Goal: Information Seeking & Learning: Learn about a topic

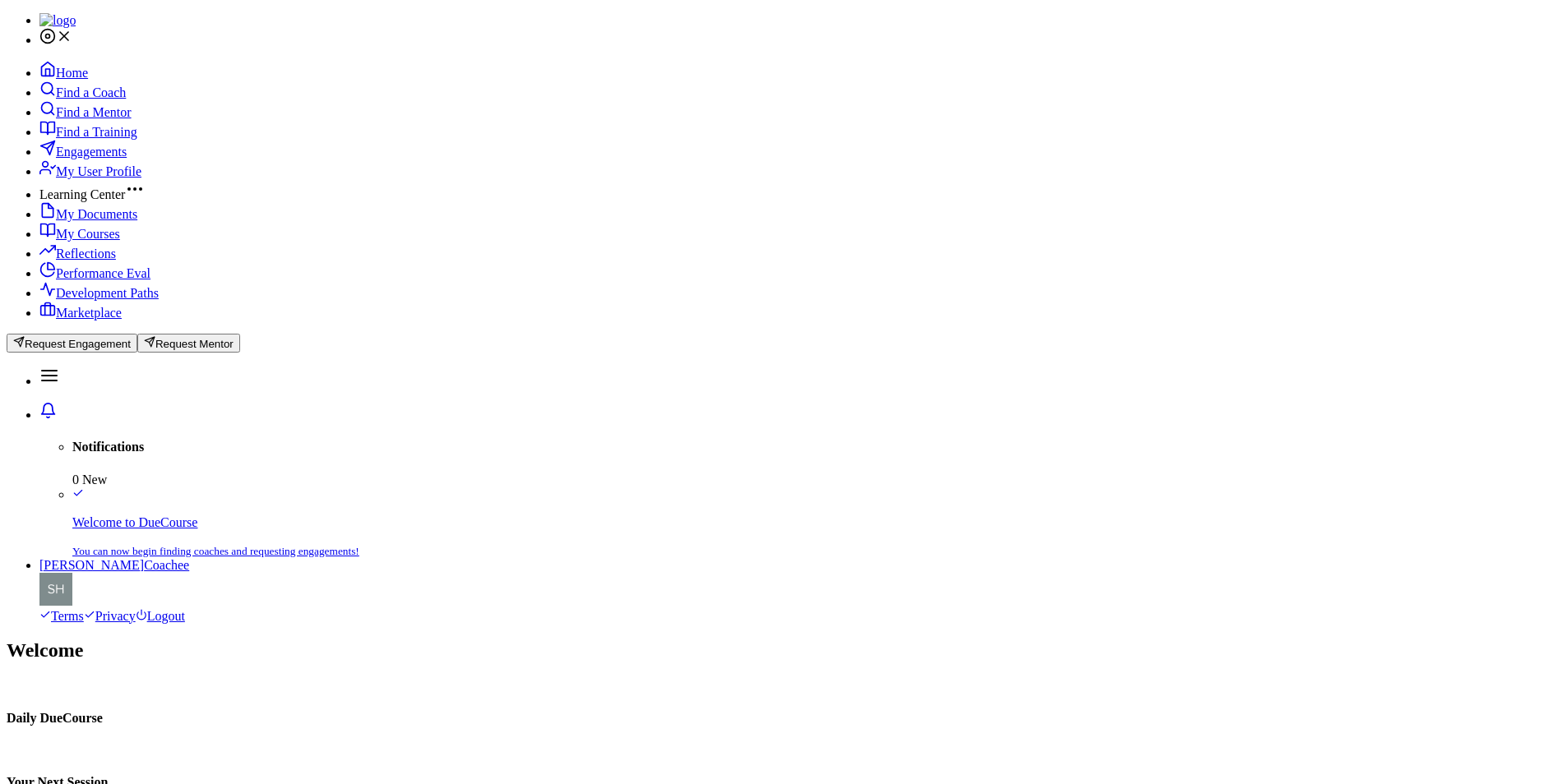
click at [116, 240] on span "My Courses" at bounding box center [87, 234] width 64 height 14
click at [79, 78] on span "Home" at bounding box center [71, 73] width 32 height 14
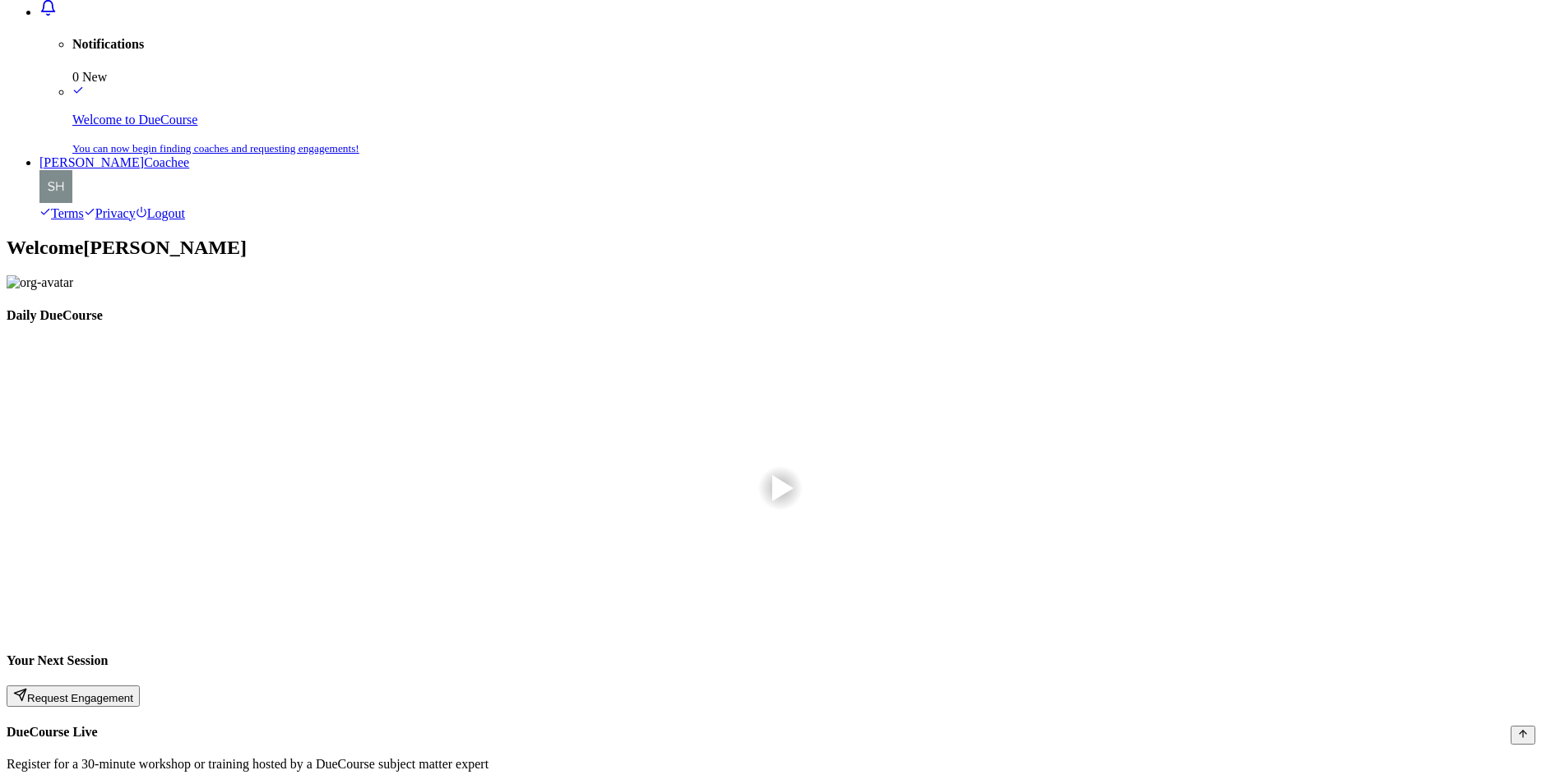
scroll to position [405, 0]
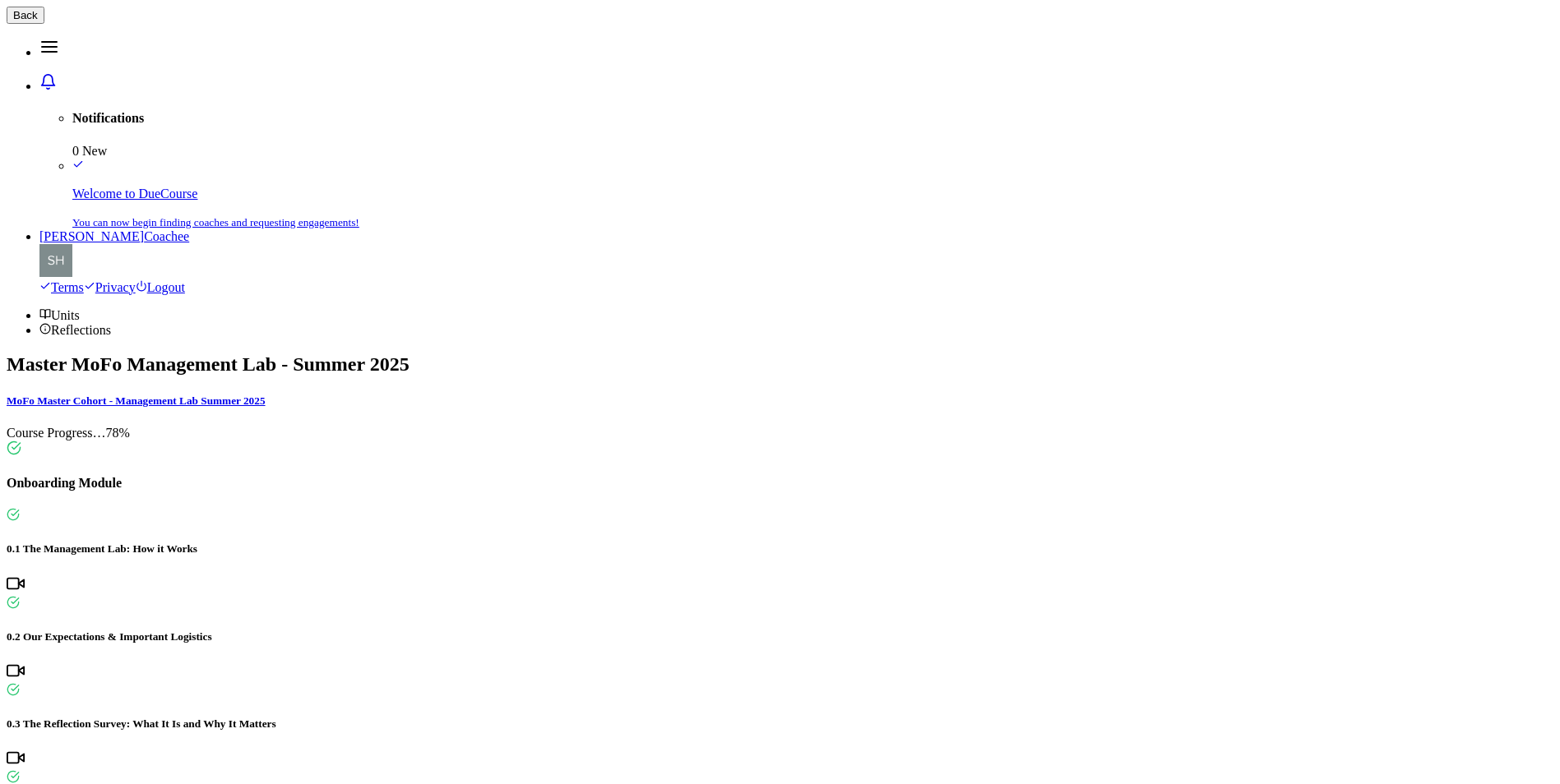
scroll to position [1443, 0]
